Goal: Task Accomplishment & Management: Manage account settings

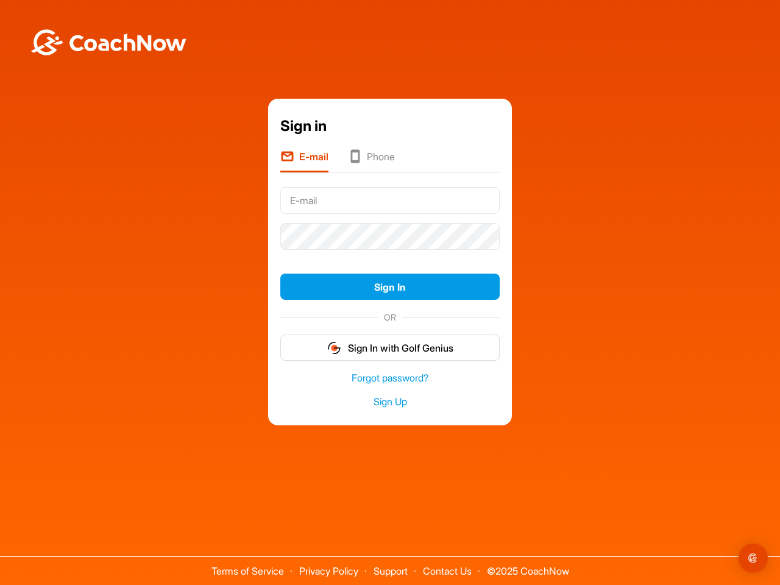
click at [390, 255] on form "Sign In OR Sign In with Golf Genius" at bounding box center [389, 272] width 219 height 179
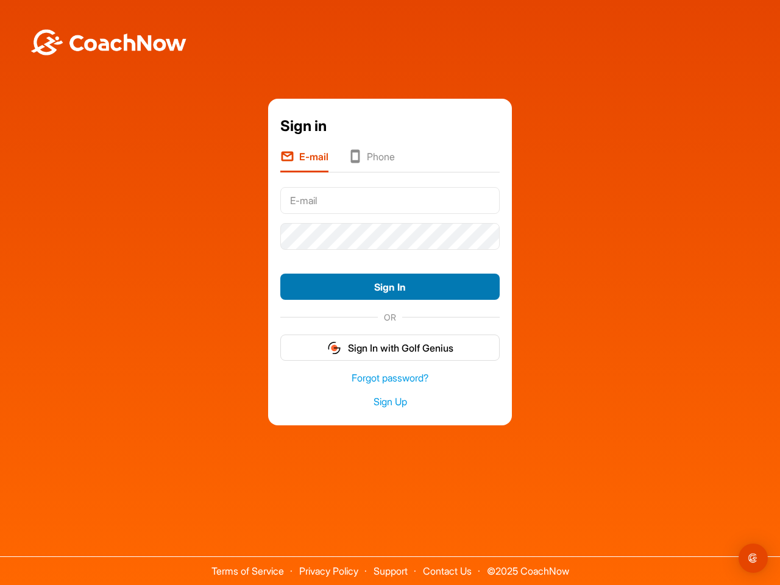
click at [390, 287] on button "Sign In" at bounding box center [389, 287] width 219 height 26
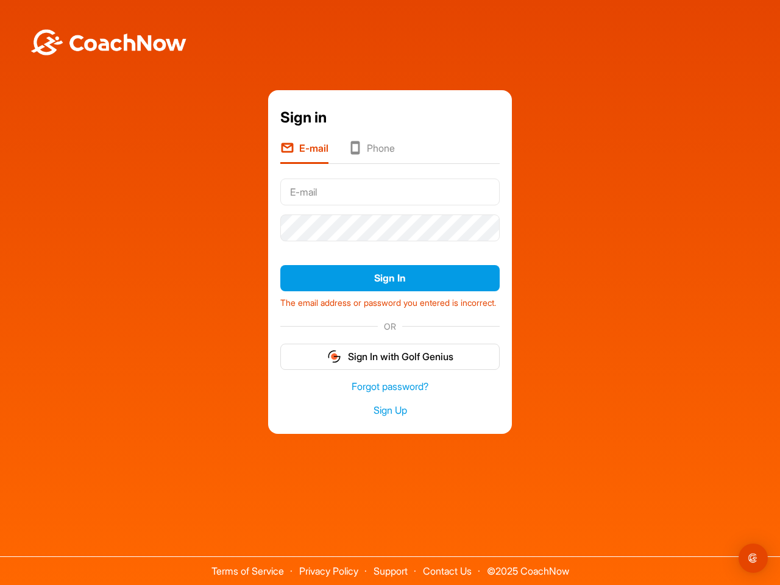
click at [390, 347] on form "Sign In The email address or password you entered is incorrect. OR Sign In with…" at bounding box center [389, 272] width 219 height 196
click at [753, 558] on img "Open Intercom Messenger" at bounding box center [753, 558] width 15 height 15
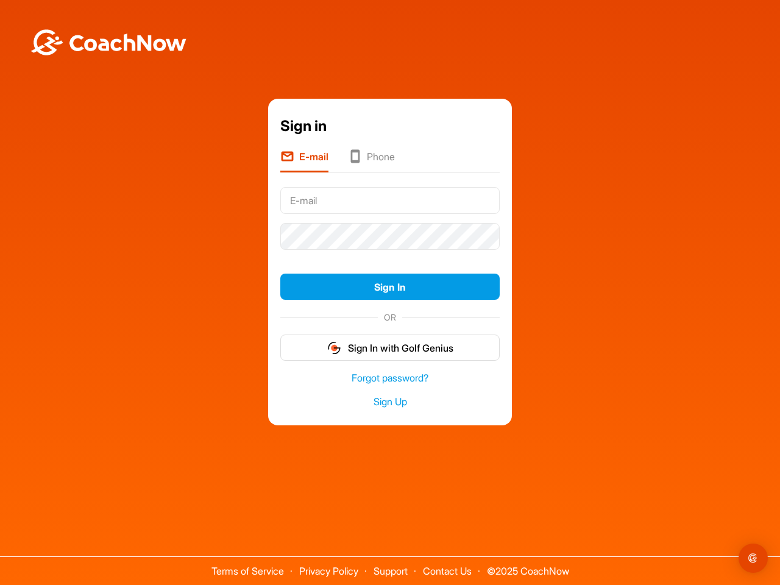
click at [390, 255] on form "Sign In OR Sign In with Golf Genius" at bounding box center [389, 272] width 219 height 179
click at [390, 287] on button "Sign In" at bounding box center [389, 287] width 219 height 26
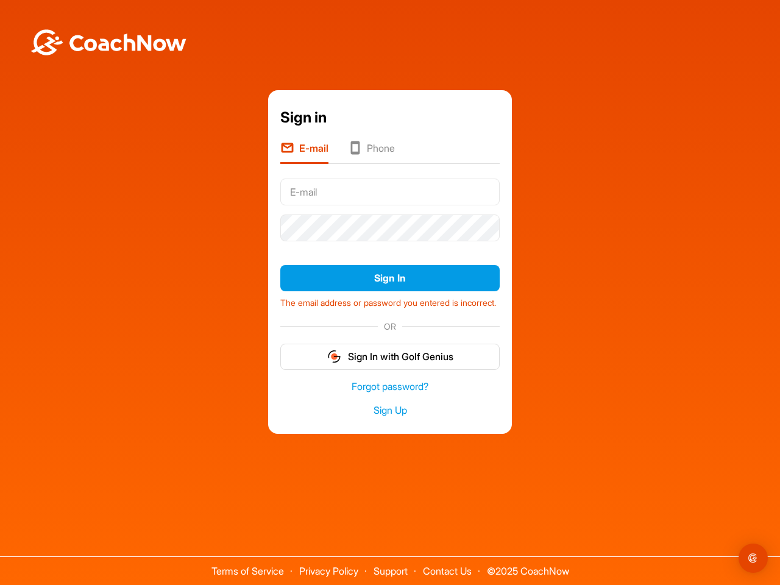
click at [390, 347] on form "Sign In The email address or password you entered is incorrect. OR Sign In with…" at bounding box center [389, 272] width 219 height 196
click at [753, 558] on img "Open Intercom Messenger" at bounding box center [753, 558] width 15 height 15
